Goal: Transaction & Acquisition: Purchase product/service

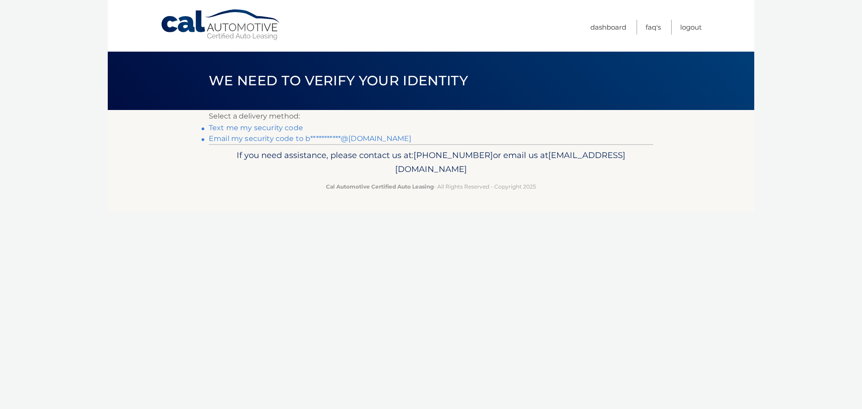
click at [279, 138] on link "**********" at bounding box center [310, 138] width 202 height 9
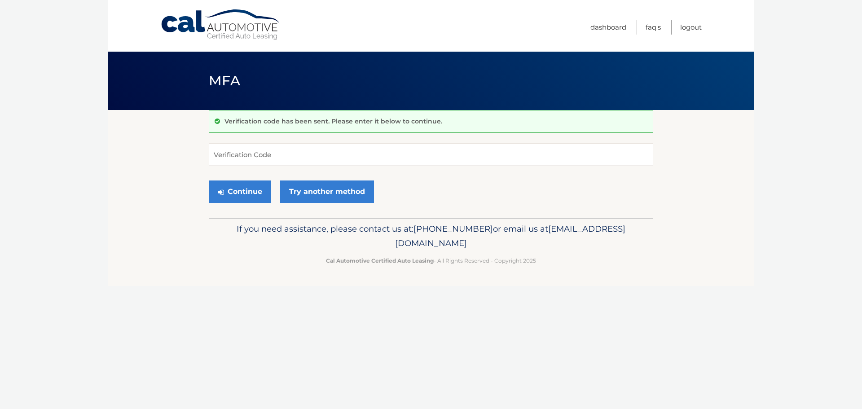
click at [286, 155] on input "Verification Code" at bounding box center [431, 155] width 444 height 22
type input "543484"
click at [211, 189] on button "Continue" at bounding box center [240, 191] width 62 height 22
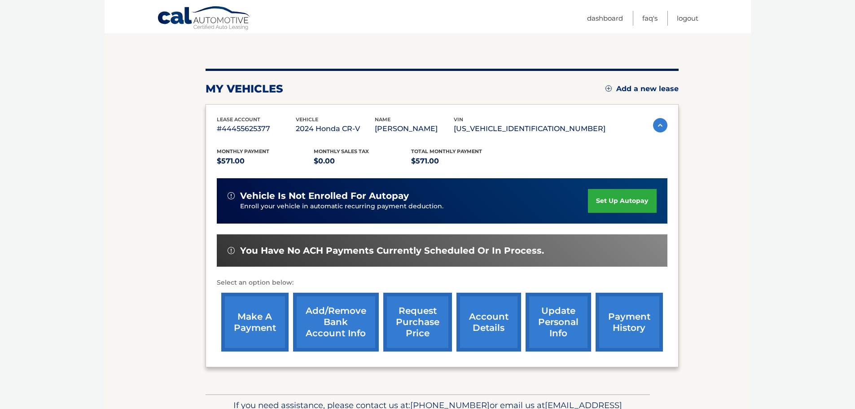
scroll to position [90, 0]
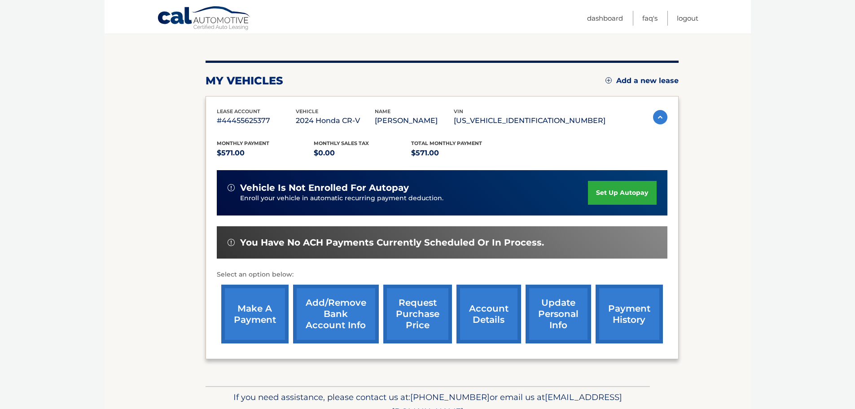
click at [261, 302] on link "make a payment" at bounding box center [254, 314] width 67 height 59
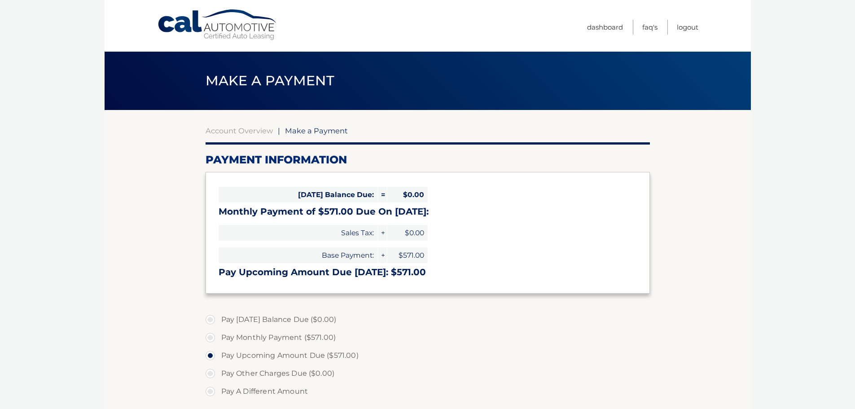
select select "NGY5MDdkMjYtYzZlOC00NjZmLWJhNjktMjg1NDQyNzZlYTRl"
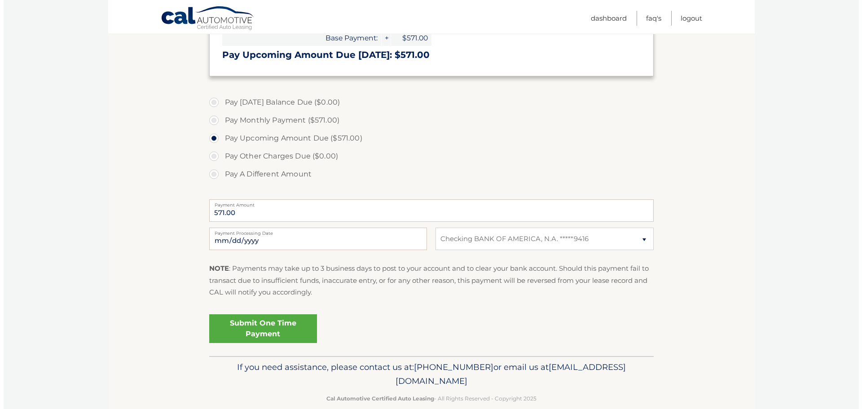
scroll to position [233, 0]
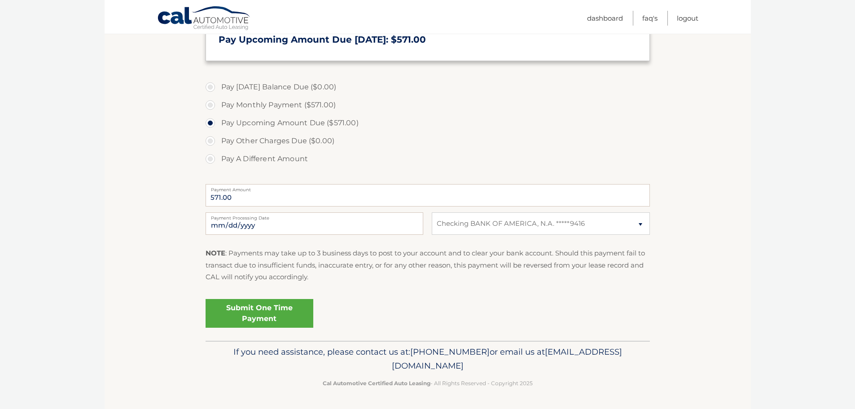
click at [268, 311] on link "Submit One Time Payment" at bounding box center [260, 313] width 108 height 29
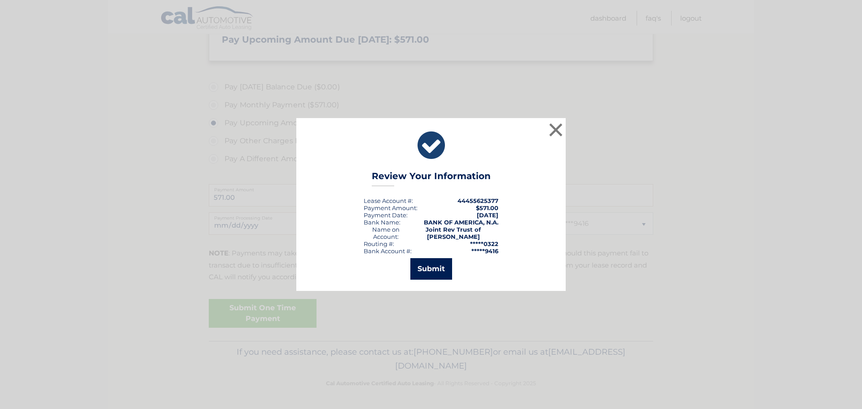
click at [439, 261] on button "Submit" at bounding box center [431, 269] width 42 height 22
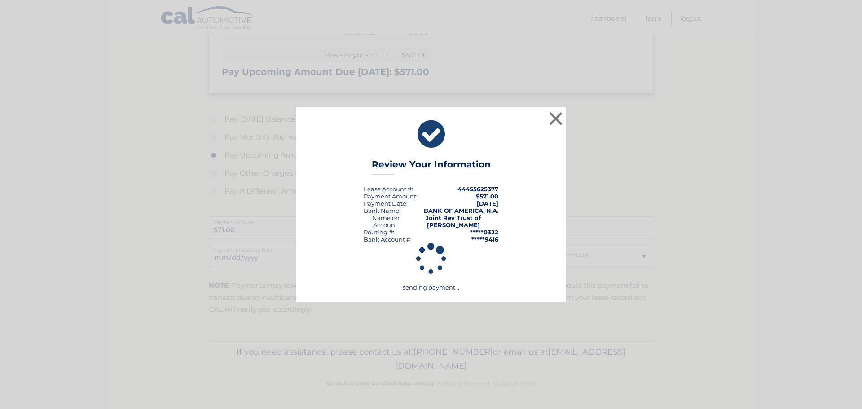
scroll to position [200, 0]
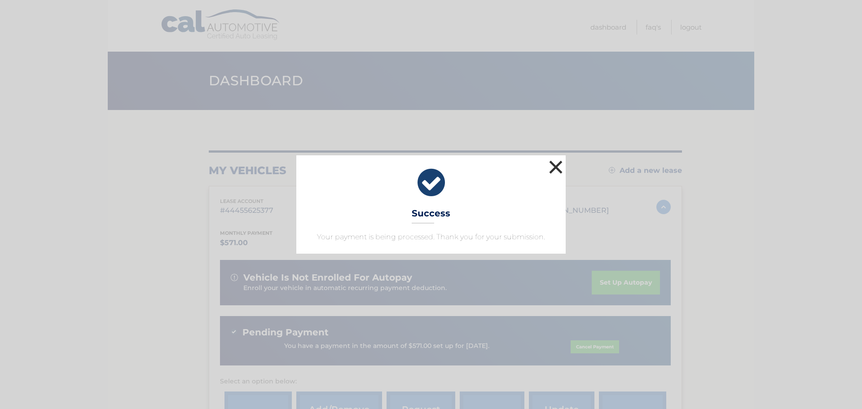
click at [551, 166] on button "×" at bounding box center [556, 167] width 18 height 18
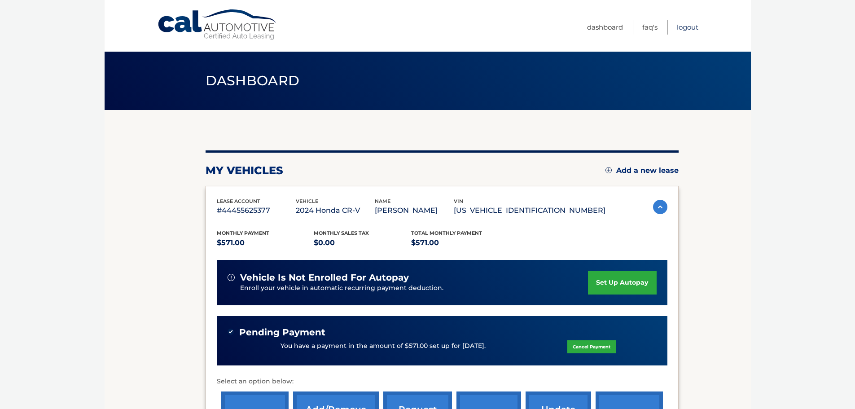
click at [693, 27] on link "Logout" at bounding box center [688, 27] width 22 height 15
